Goal: Task Accomplishment & Management: Manage account settings

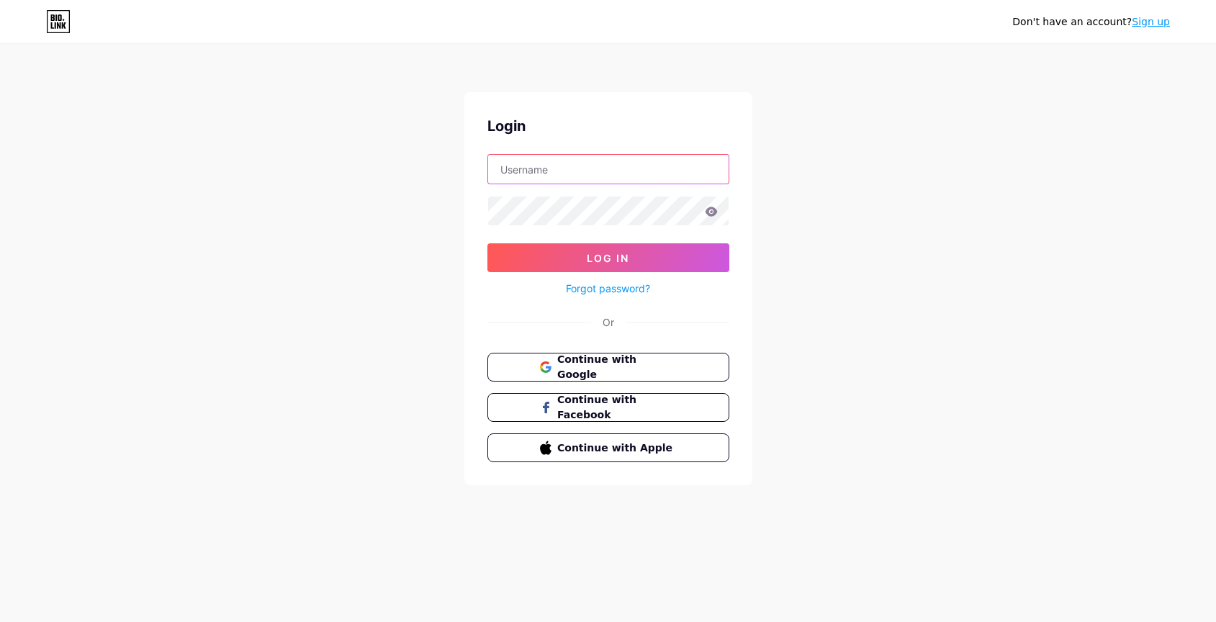
click at [658, 183] on input "text" at bounding box center [608, 169] width 240 height 29
type input "[EMAIL_ADDRESS][DOMAIN_NAME]"
click at [661, 230] on form "[EMAIL_ADDRESS][DOMAIN_NAME] Log In Forgot password?" at bounding box center [608, 225] width 242 height 143
click at [487, 243] on button "Log In" at bounding box center [608, 257] width 242 height 29
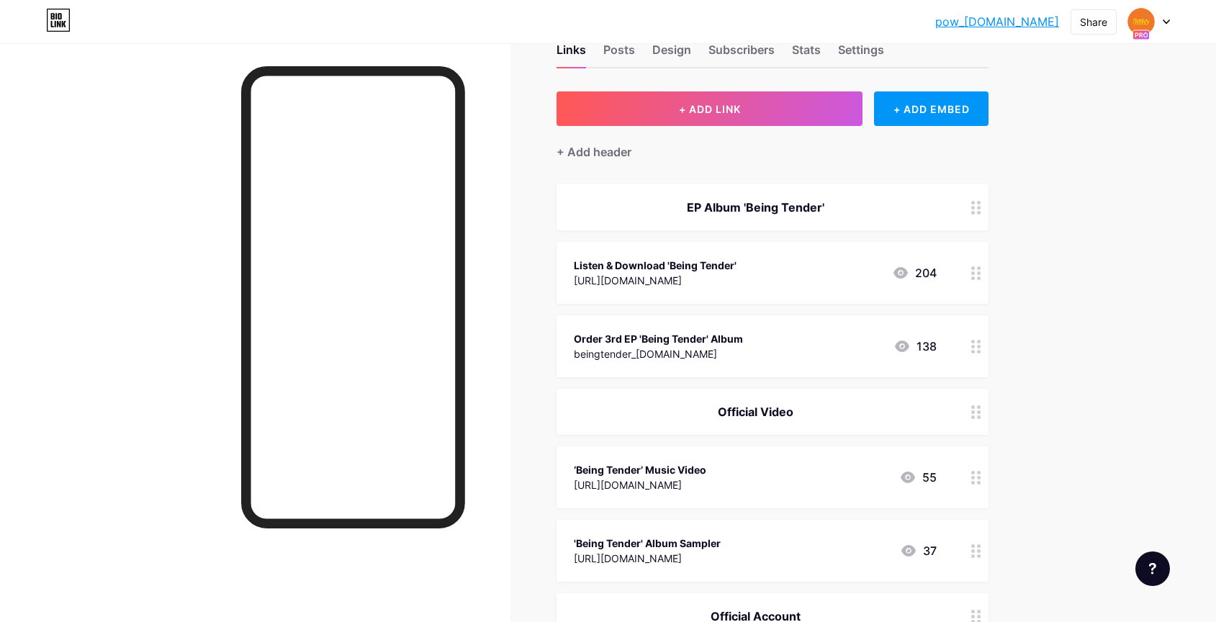
scroll to position [45, 0]
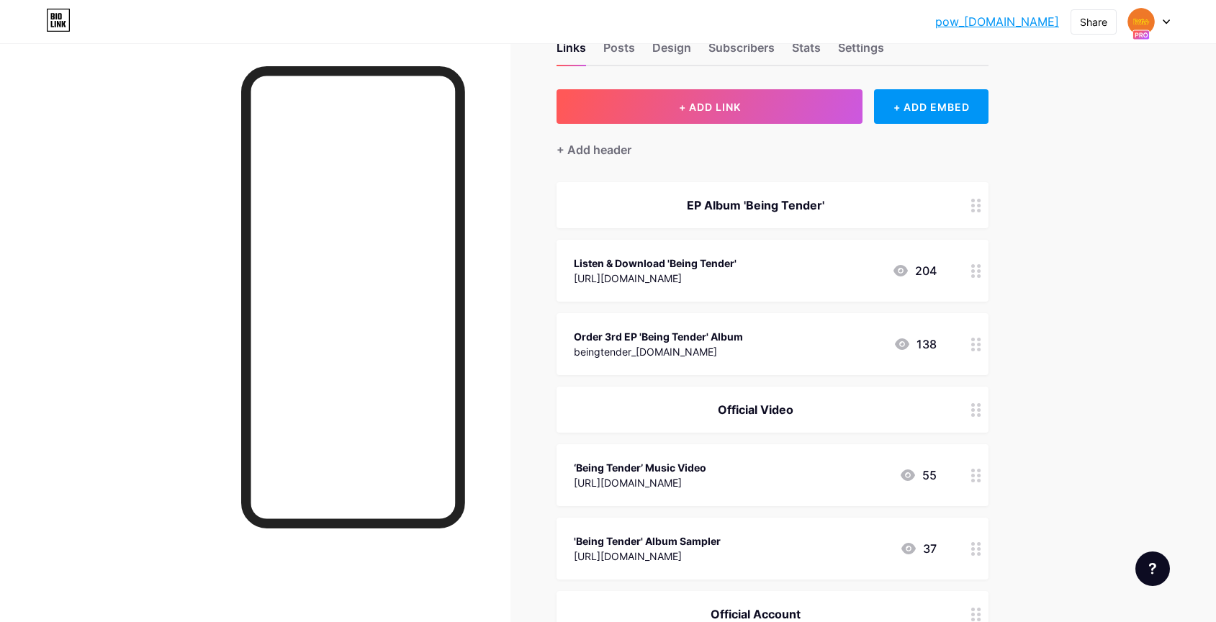
click at [1137, 32] on rect at bounding box center [1140, 34] width 17 height 9
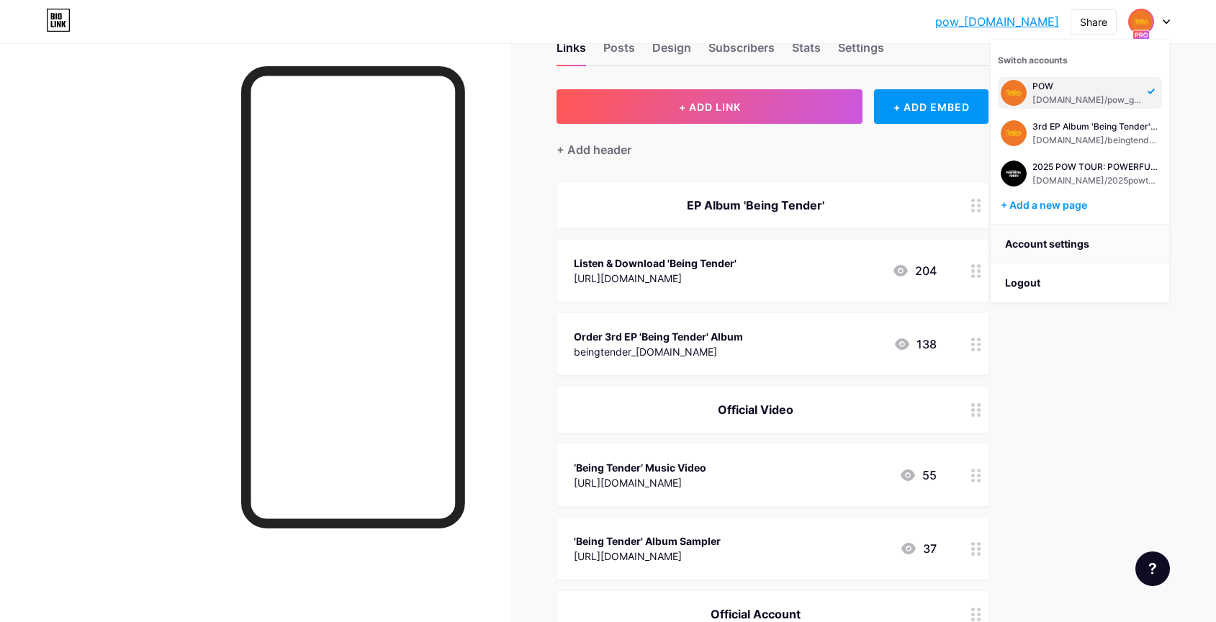
click at [1052, 238] on link "Account settings" at bounding box center [1079, 244] width 179 height 39
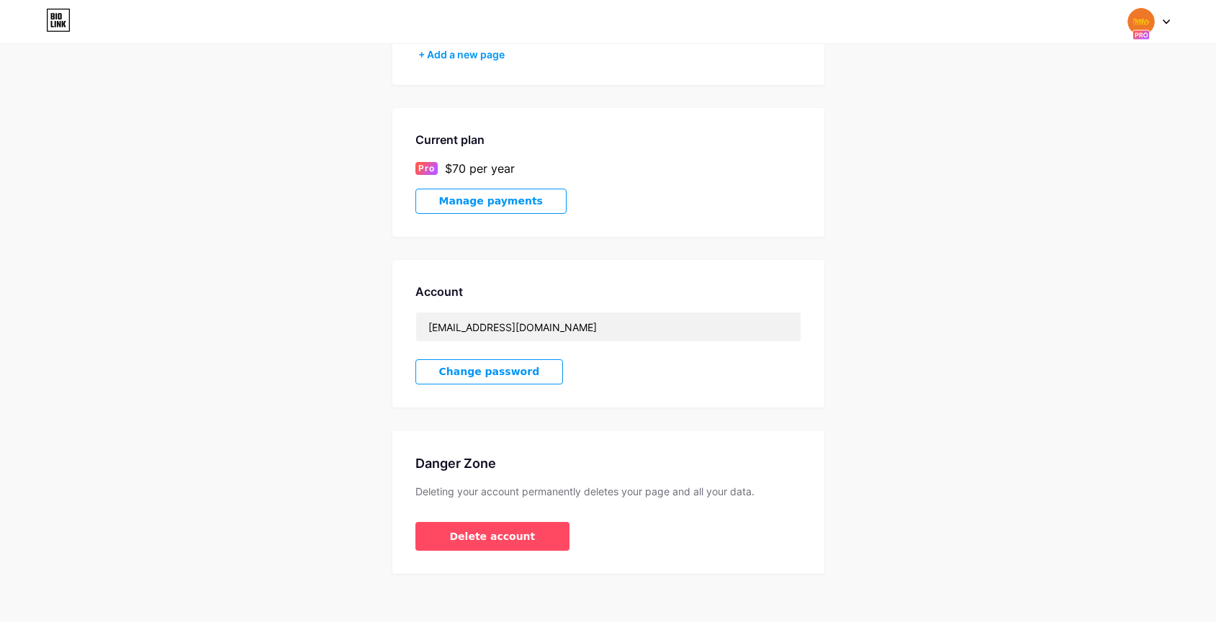
scroll to position [329, 0]
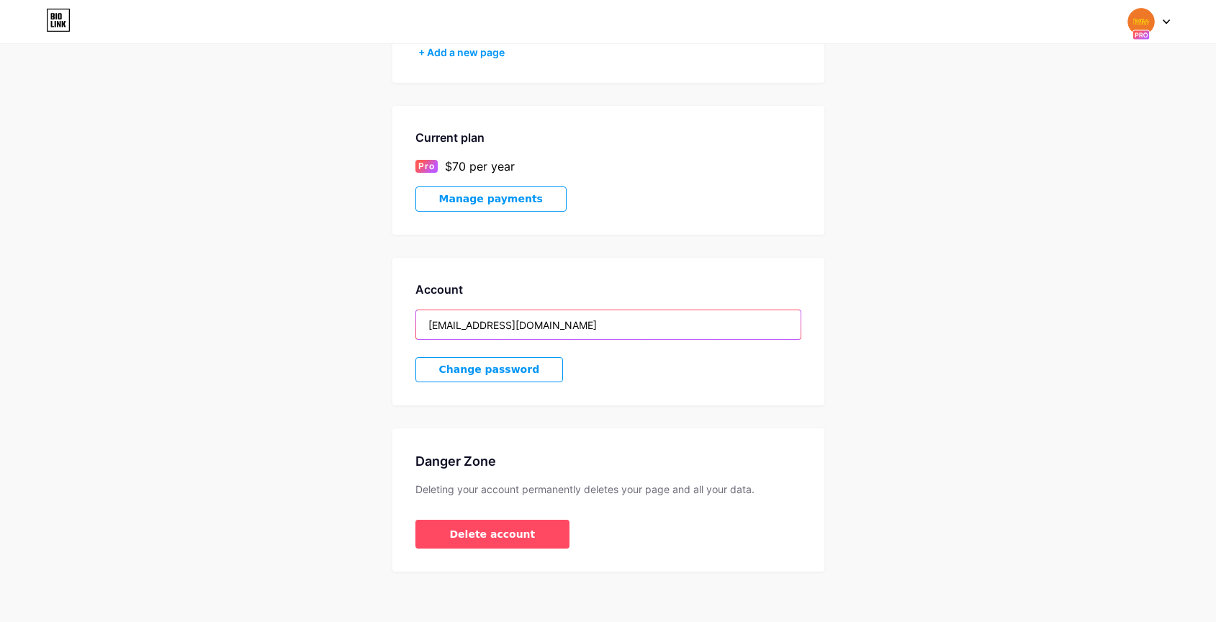
click at [746, 330] on input "[EMAIL_ADDRESS][DOMAIN_NAME]" at bounding box center [608, 324] width 384 height 29
click at [739, 390] on div "Account [EMAIL_ADDRESS][DOMAIN_NAME] Change password" at bounding box center [608, 332] width 432 height 148
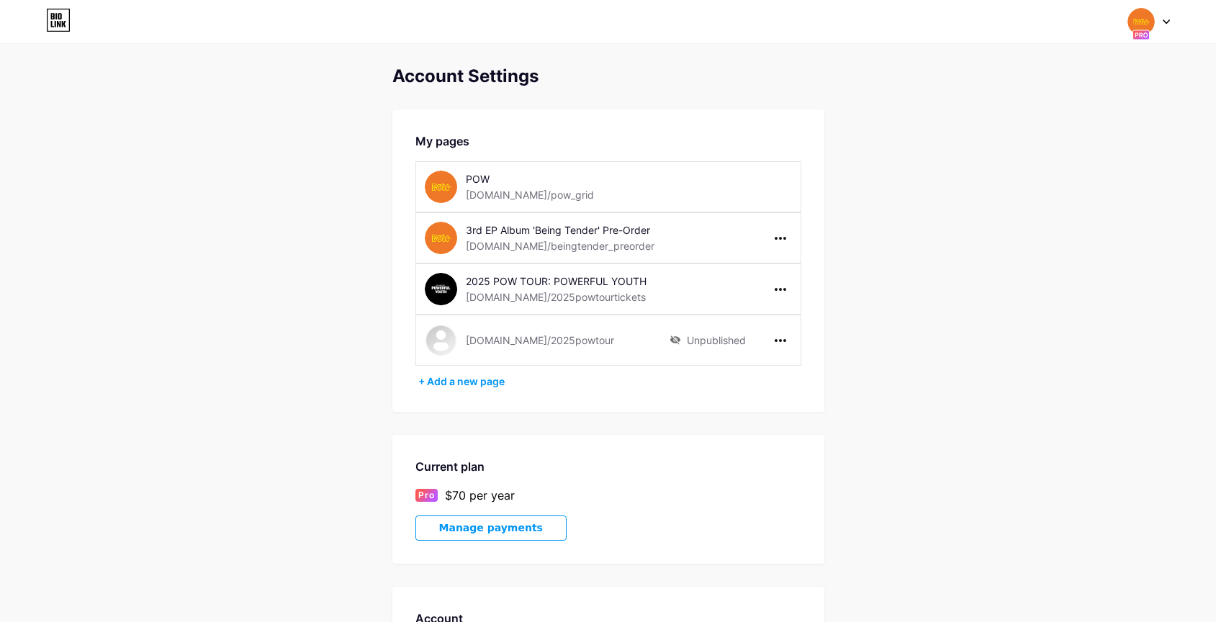
scroll to position [336, 0]
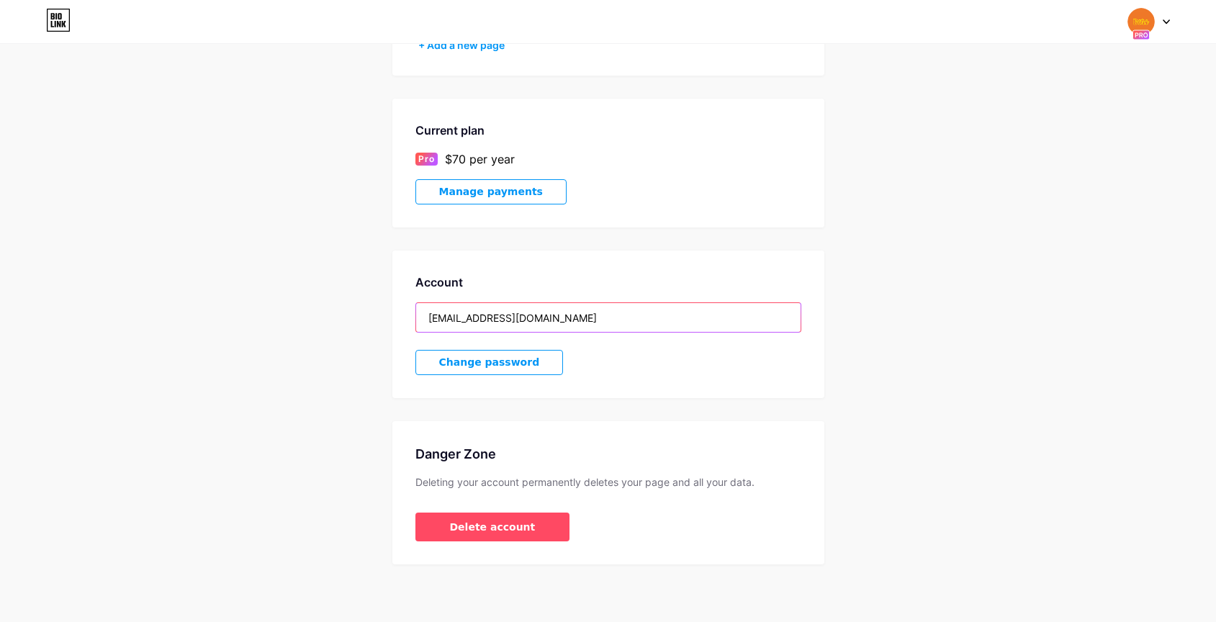
click at [747, 321] on input "[EMAIL_ADDRESS][DOMAIN_NAME]" at bounding box center [608, 317] width 384 height 29
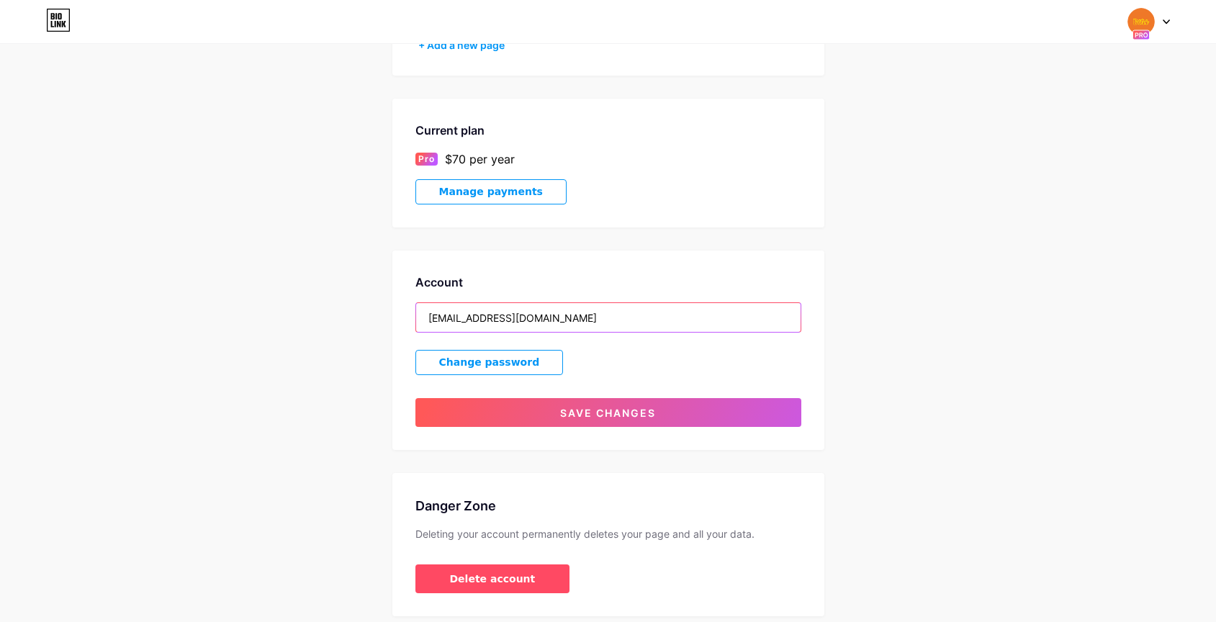
type input "[EMAIL_ADDRESS][DOMAIN_NAME]"
drag, startPoint x: 533, startPoint y: 362, endPoint x: 622, endPoint y: 353, distance: 89.7
click at [622, 353] on div "Account [EMAIL_ADDRESS][DOMAIN_NAME] Change password Save changes" at bounding box center [608, 349] width 432 height 199
click at [617, 361] on div "Account [EMAIL_ADDRESS][DOMAIN_NAME] Change password Save changes" at bounding box center [608, 349] width 432 height 199
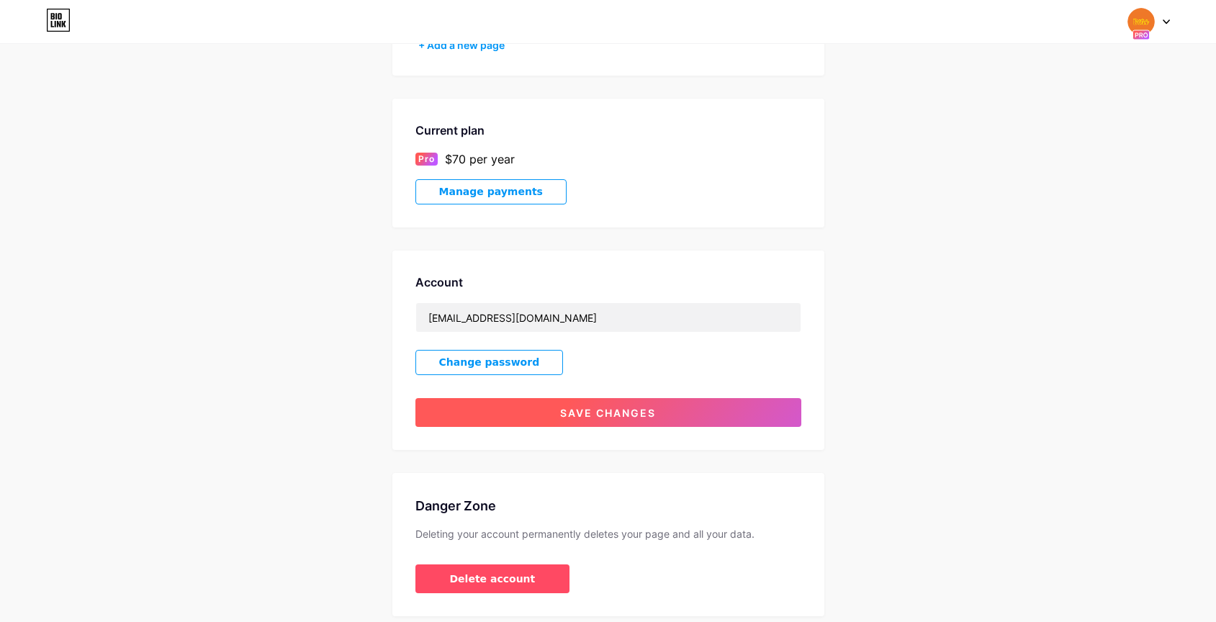
click at [610, 412] on span "Save changes" at bounding box center [608, 413] width 96 height 12
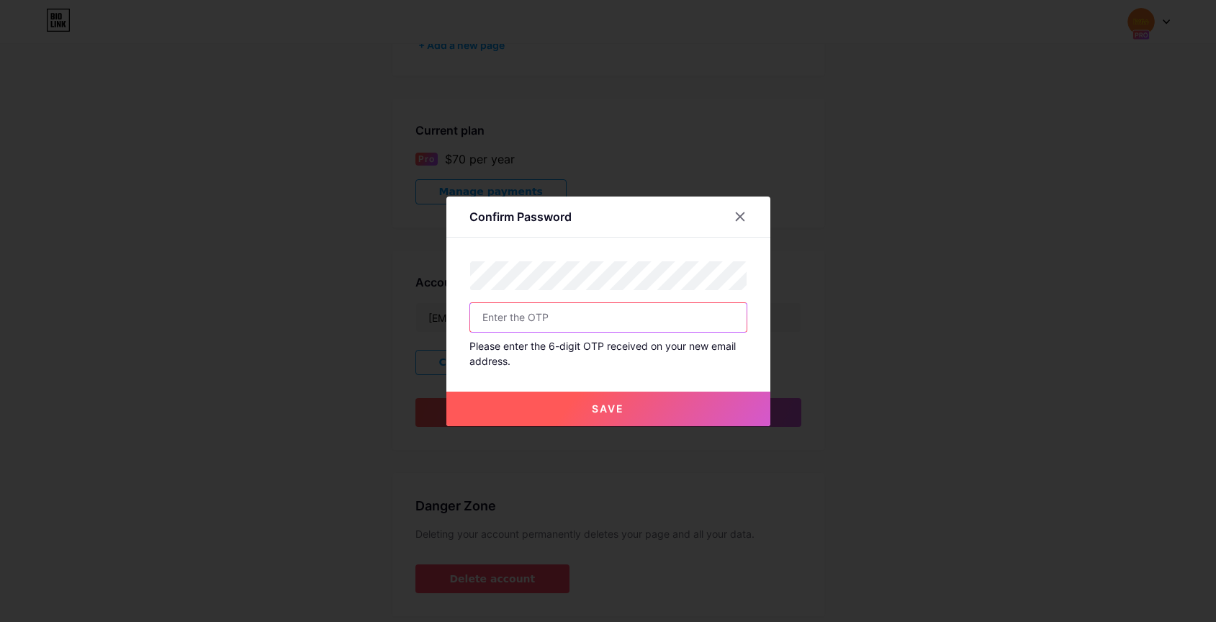
paste input "302375"
type input "302375"
click at [546, 393] on button "Save" at bounding box center [608, 409] width 324 height 35
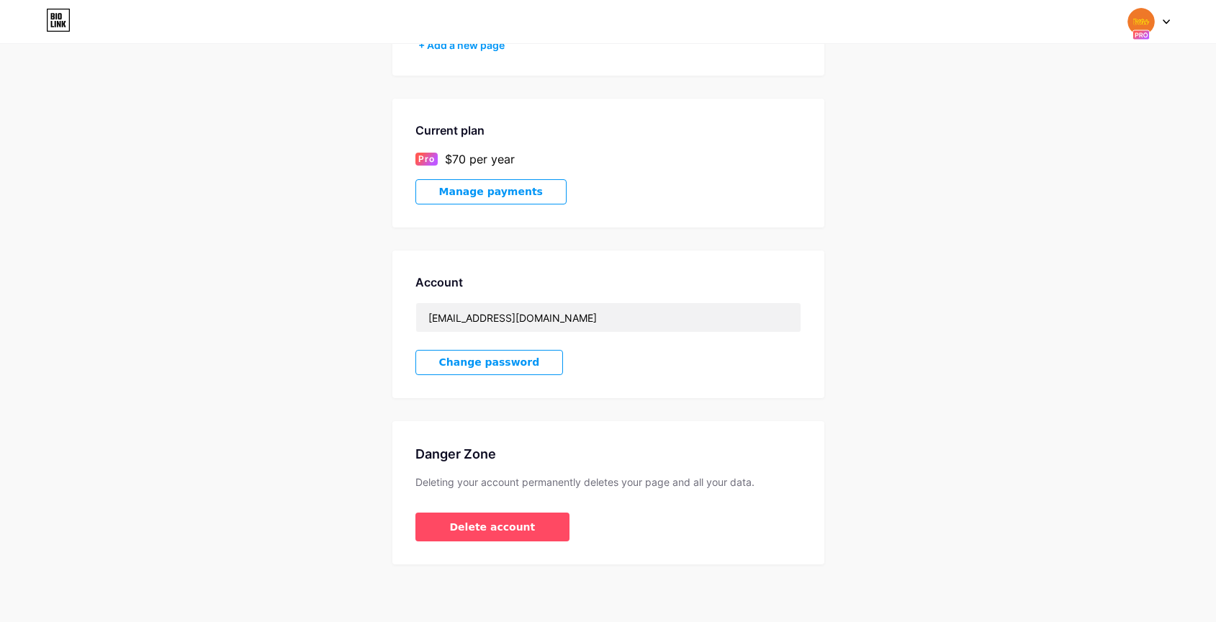
click at [535, 365] on button "Change password" at bounding box center [489, 362] width 148 height 25
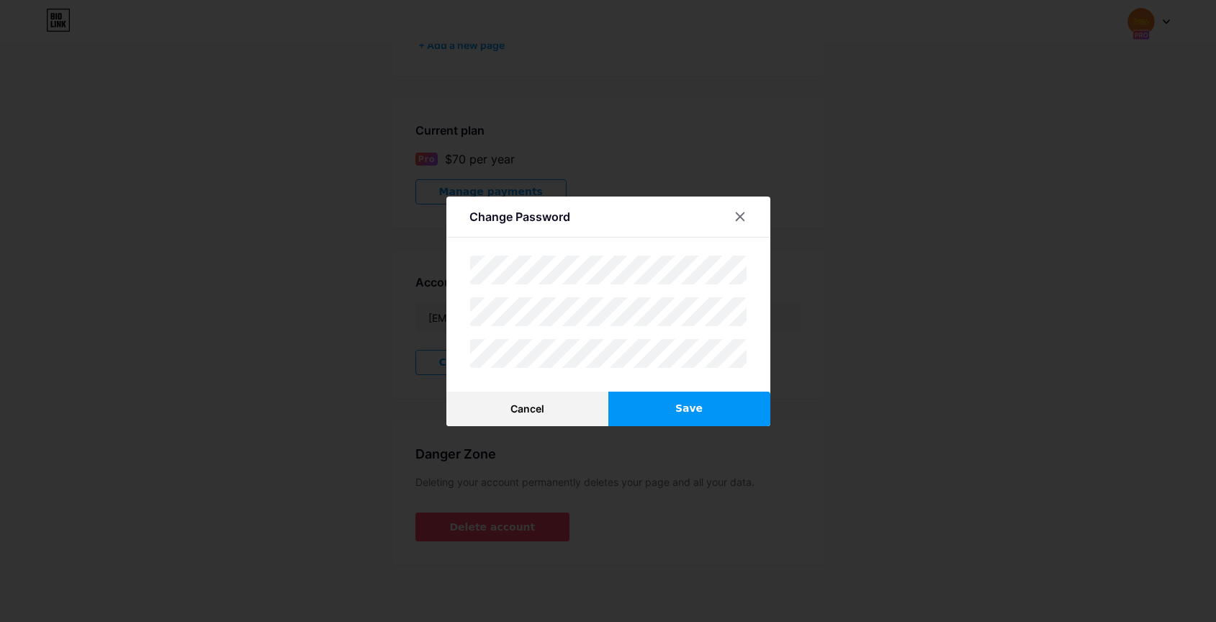
click at [641, 402] on button "Save" at bounding box center [689, 409] width 162 height 35
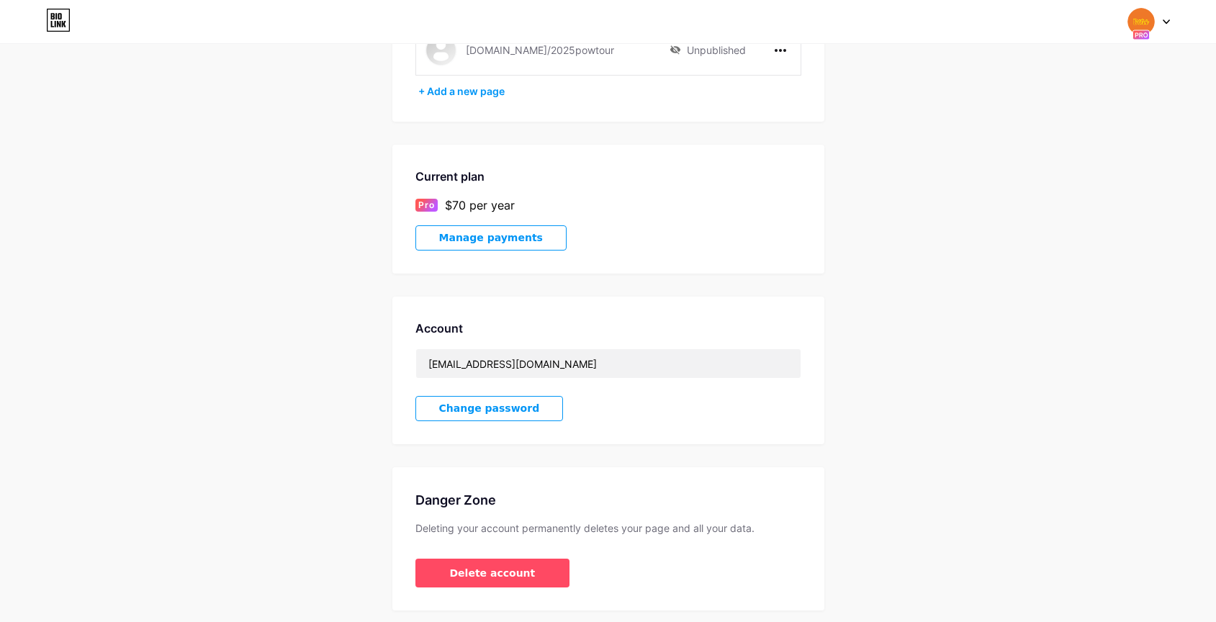
scroll to position [281, 0]
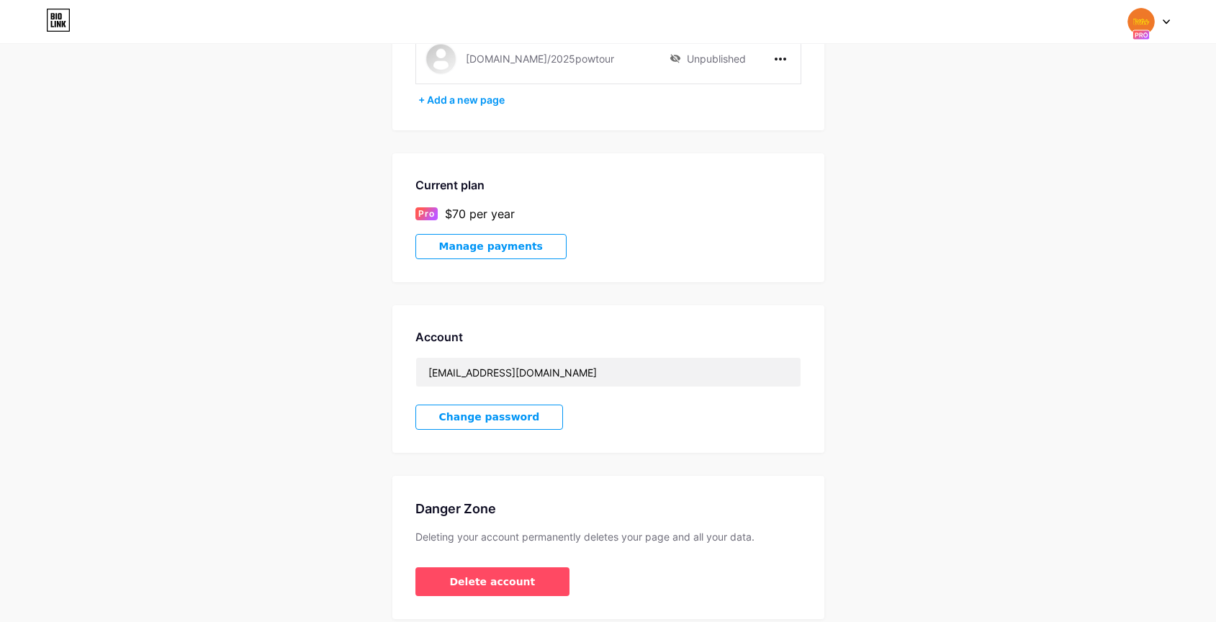
click at [448, 250] on span "Manage payments" at bounding box center [491, 246] width 104 height 12
